Goal: Book appointment/travel/reservation

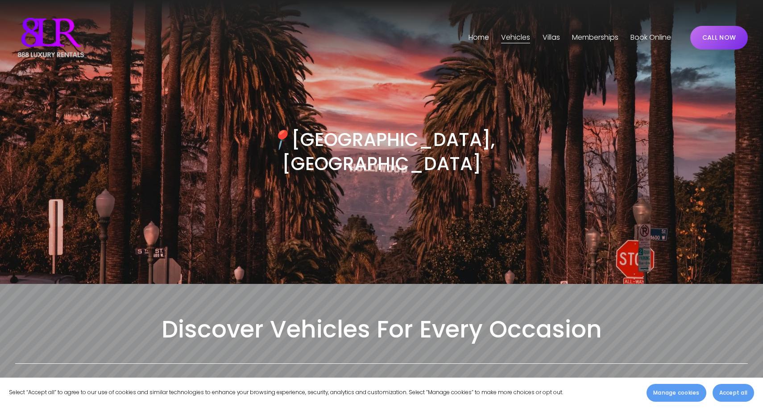
scroll to position [45, 0]
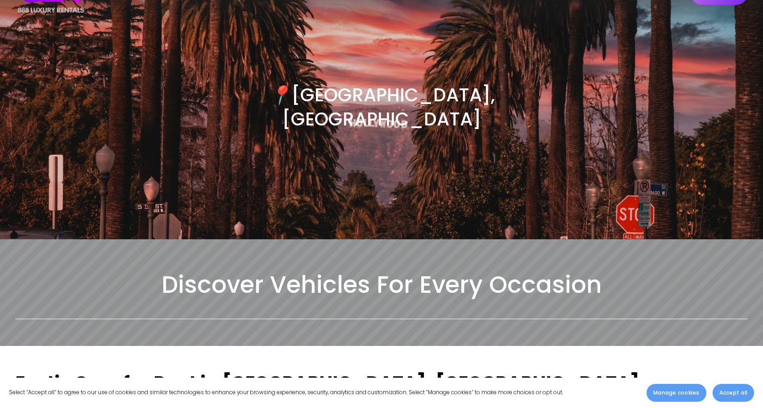
click at [729, 388] on button "Accept all" at bounding box center [732, 393] width 41 height 18
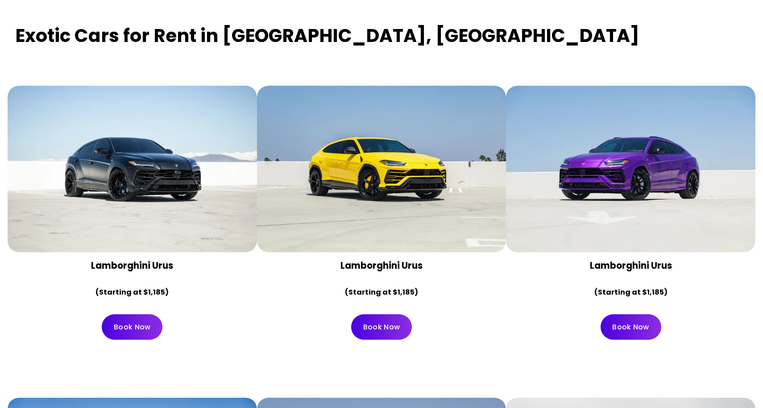
scroll to position [396, 0]
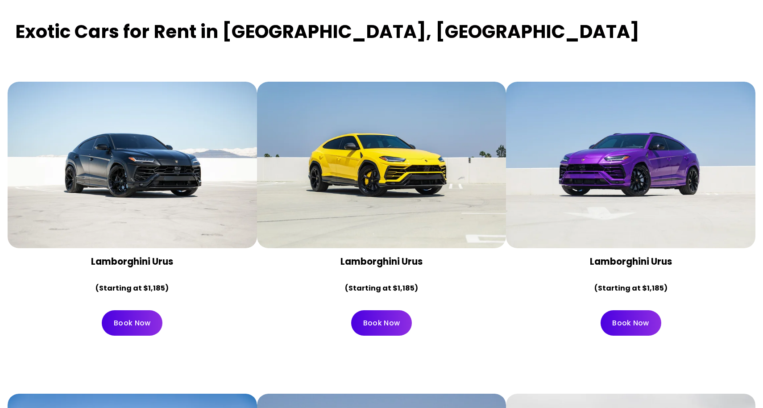
click at [646, 310] on link "Book Now" at bounding box center [630, 322] width 61 height 25
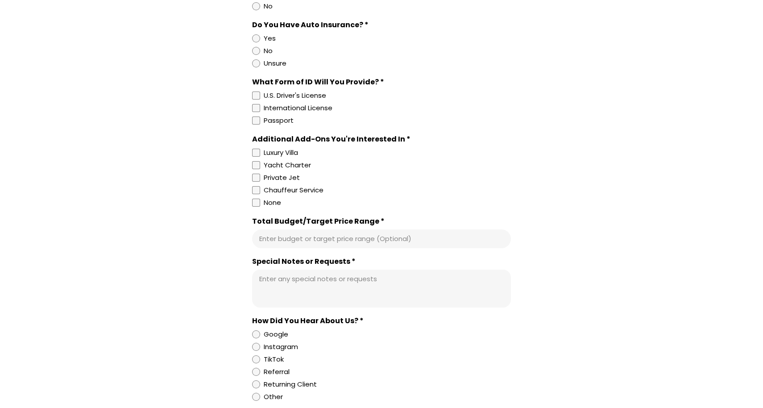
scroll to position [231, 0]
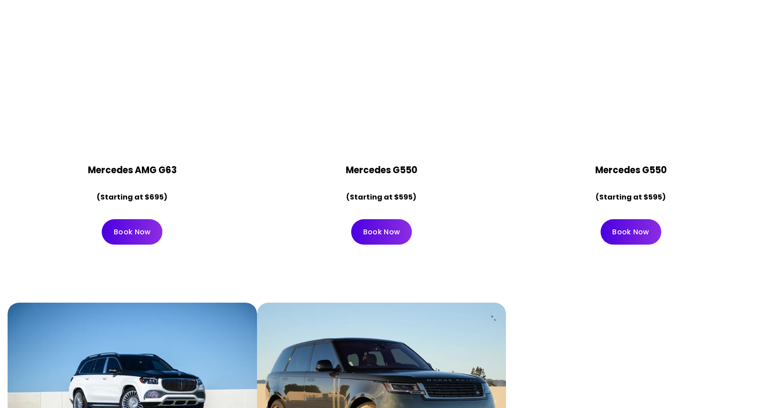
scroll to position [2589, 0]
